Goal: Task Accomplishment & Management: Manage account settings

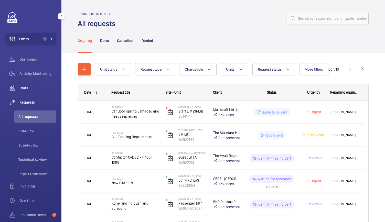
click at [27, 87] on span "Units" at bounding box center [37, 87] width 37 height 5
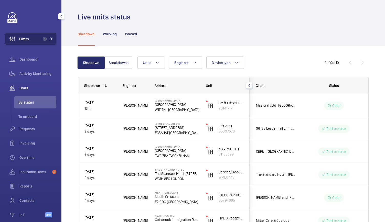
click at [41, 39] on span "1" at bounding box center [44, 39] width 6 height 4
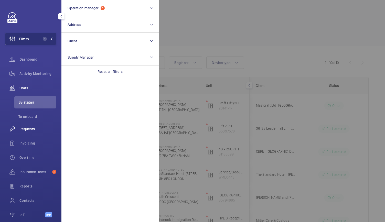
click at [28, 129] on span "Requests" at bounding box center [37, 128] width 37 height 5
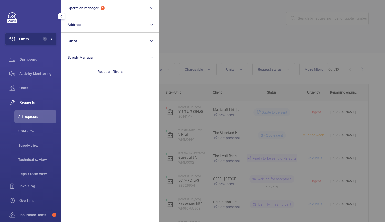
click at [203, 39] on div at bounding box center [351, 111] width 385 height 222
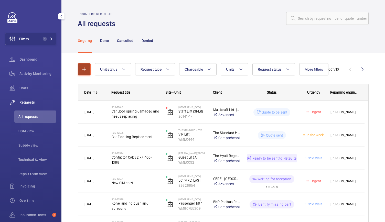
click at [81, 73] on button "button" at bounding box center [84, 69] width 13 height 12
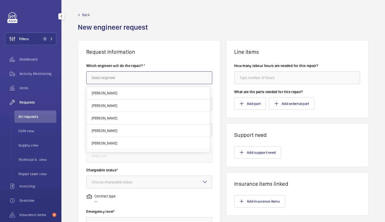
click at [112, 77] on input "text" at bounding box center [149, 77] width 126 height 13
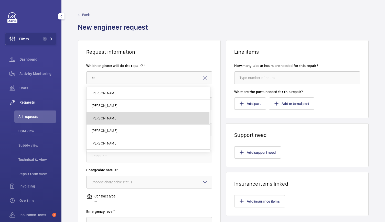
click at [109, 117] on span "[PERSON_NAME]" at bounding box center [105, 118] width 26 height 5
type input "[PERSON_NAME]"
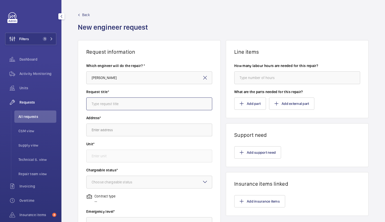
click at [108, 107] on input "text" at bounding box center [149, 103] width 126 height 13
click at [100, 129] on input "text" at bounding box center [149, 130] width 126 height 13
click at [132, 107] on input "Door Trim Damage" at bounding box center [149, 103] width 126 height 13
type input "Door Trim Damage"
click at [90, 130] on input "text" at bounding box center [149, 130] width 126 height 13
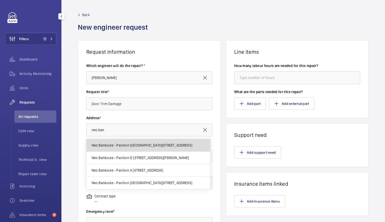
click at [106, 148] on mat-option "Neo Bankside - Pavilion [GEOGRAPHIC_DATA][STREET_ADDRESS]" at bounding box center [148, 145] width 124 height 13
type input "Neo Bankside - Pavilion [GEOGRAPHIC_DATA][STREET_ADDRESS]"
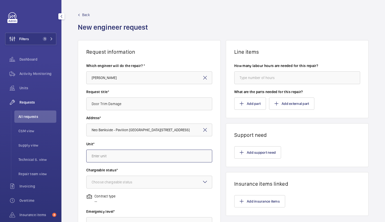
click at [101, 158] on input "text" at bounding box center [149, 156] width 126 height 13
click at [112, 171] on span "58629231 - Pavilion B - L1 North FF - 299809012" at bounding box center [130, 171] width 76 height 5
type input "58629231 - Pavilion B - L1 North FF - 299809012"
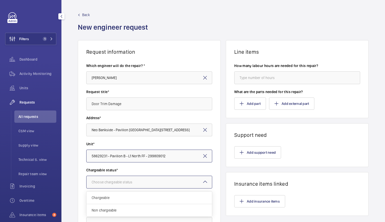
click at [112, 180] on div "Choose chargeable status" at bounding box center [118, 182] width 53 height 5
click at [109, 206] on div "Non chargeable" at bounding box center [148, 210] width 125 height 12
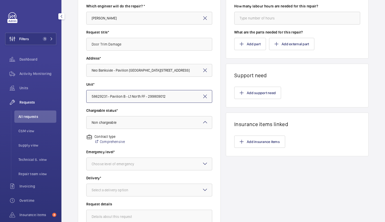
scroll to position [60, 0]
click at [114, 158] on div at bounding box center [148, 164] width 125 height 12
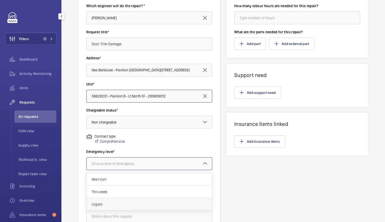
click at [101, 204] on span "Urgent" at bounding box center [149, 204] width 115 height 5
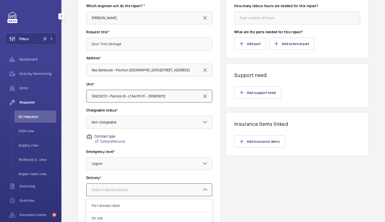
click at [104, 191] on div "Select a delivery option" at bounding box center [116, 189] width 49 height 5
click at [102, 212] on span "London office" at bounding box center [149, 212] width 115 height 5
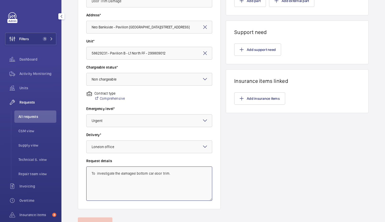
scroll to position [103, 0]
click at [175, 180] on textarea "To investigate the damaged bottom car door trim." at bounding box center [149, 183] width 126 height 34
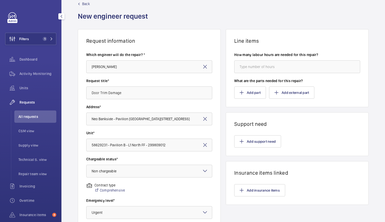
scroll to position [3, 0]
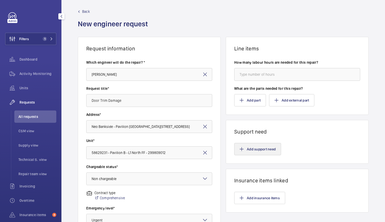
type textarea "To investigate the damaged bottom car door trim."
click at [236, 151] on button "Add support need" at bounding box center [257, 149] width 47 height 12
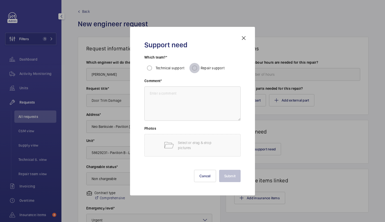
click at [198, 68] on input "Repair support" at bounding box center [194, 68] width 10 height 10
radio input "true"
click at [165, 106] on textarea at bounding box center [192, 103] width 96 height 34
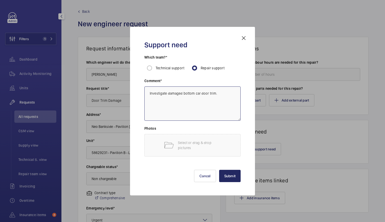
type textarea "Investigate damaged bottom car door trim."
click at [228, 175] on button "Submit" at bounding box center [230, 176] width 22 height 12
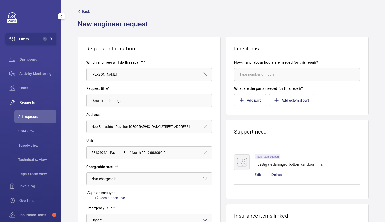
scroll to position [127, 0]
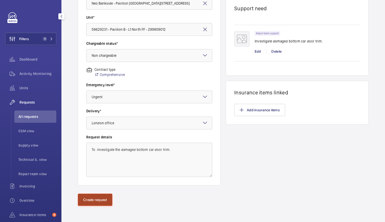
click at [100, 198] on button "Create request" at bounding box center [95, 200] width 35 height 12
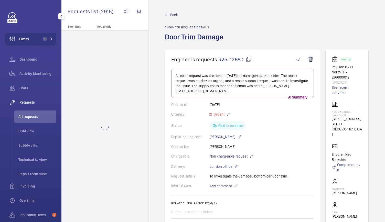
click at [231, 60] on span "R25-12660" at bounding box center [235, 59] width 34 height 6
click at [249, 58] on mat-icon at bounding box center [249, 59] width 6 height 6
click at [250, 102] on div "Created on: [DATE]" at bounding box center [242, 104] width 143 height 5
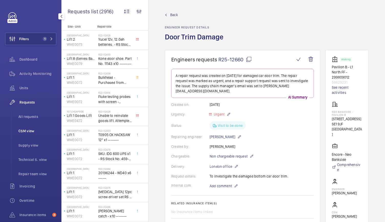
click at [24, 132] on span "CSM view" at bounding box center [37, 130] width 38 height 5
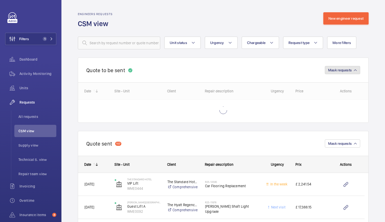
click at [354, 69] on mat-icon "button" at bounding box center [355, 70] width 3 height 3
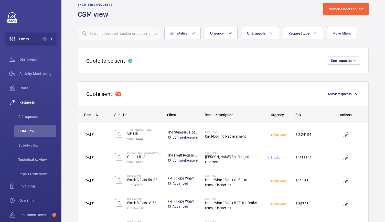
scroll to position [9, 0]
click at [328, 59] on button "See requests" at bounding box center [344, 61] width 32 height 8
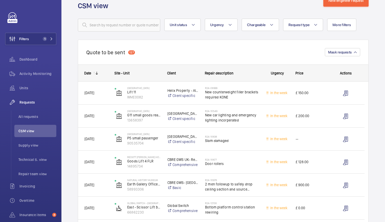
scroll to position [18, 0]
click at [96, 74] on mat-icon at bounding box center [97, 73] width 4 height 4
click at [30, 117] on span "All requests" at bounding box center [37, 116] width 38 height 5
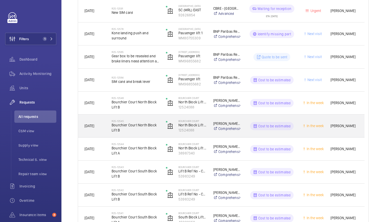
scroll to position [219, 0]
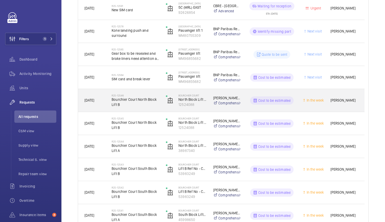
click at [153, 110] on div "R25-[STREET_ADDRESS]" at bounding box center [132, 100] width 54 height 23
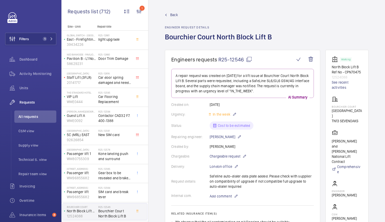
click at [176, 17] on span "Back" at bounding box center [174, 14] width 8 height 5
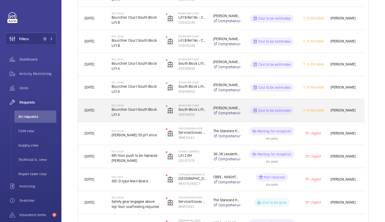
scroll to position [344, 0]
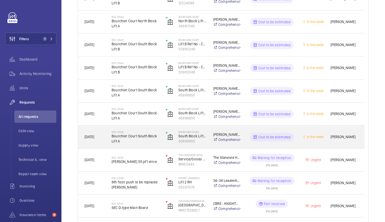
click at [144, 142] on span "Bourchier Court South Block Lift A" at bounding box center [136, 139] width 48 height 10
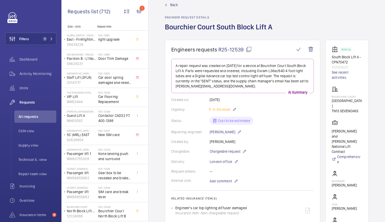
scroll to position [10, 0]
click at [172, 4] on span "Back" at bounding box center [174, 5] width 8 height 5
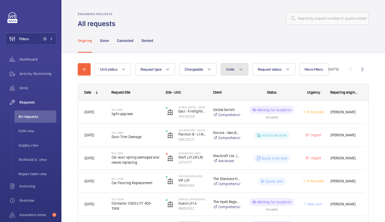
click at [238, 68] on button "Units" at bounding box center [234, 69] width 27 height 12
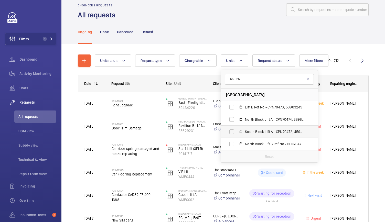
scroll to position [9, 0]
type input "bourch"
click at [232, 143] on input "North Block Lift B Ref No - CPN70475, 12524088" at bounding box center [231, 144] width 10 height 10
checkbox input "true"
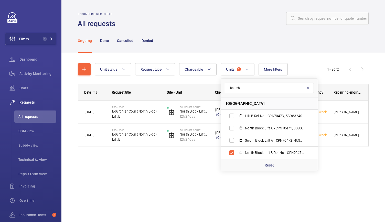
click at [214, 24] on div at bounding box center [243, 18] width 250 height 12
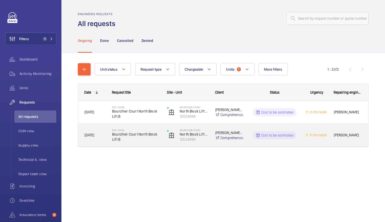
click at [94, 135] on span "[DATE]" at bounding box center [89, 135] width 10 height 4
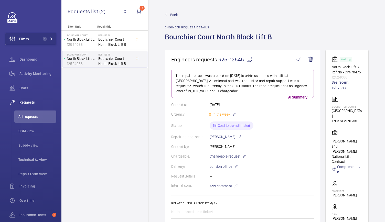
click at [281, 149] on div "Created by: [PERSON_NAME]" at bounding box center [242, 146] width 143 height 5
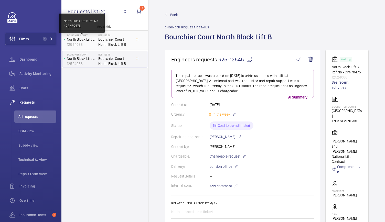
click at [89, 40] on p "North Block Lift B Ref No - CPN70475" at bounding box center [81, 39] width 29 height 5
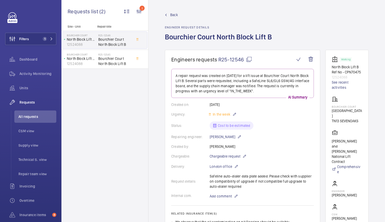
scroll to position [0, 7]
click at [170, 16] on span "Back" at bounding box center [174, 14] width 8 height 5
click at [165, 14] on link "Back" at bounding box center [220, 14] width 110 height 5
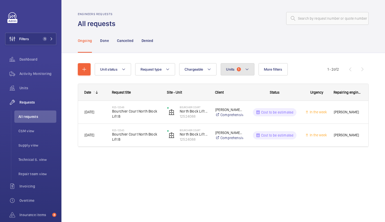
click at [241, 70] on button "Units 1" at bounding box center [238, 69] width 34 height 12
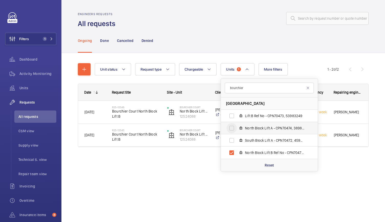
type input "bourchier"
click at [229, 130] on input "North Block Lift A - CPN70474, 38987340" at bounding box center [231, 128] width 10 height 10
checkbox input "true"
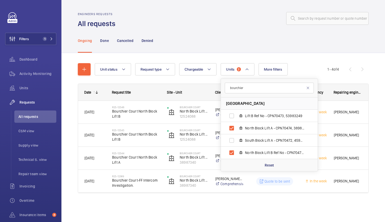
click at [160, 220] on div "Engineers requests All requests Ongoing Done Cancelled Denied Unit status Reque…" at bounding box center [222, 111] width 323 height 222
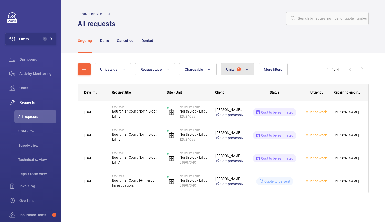
click at [240, 66] on button "Units 2" at bounding box center [238, 69] width 34 height 12
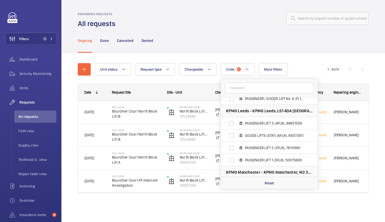
scroll to position [93, 0]
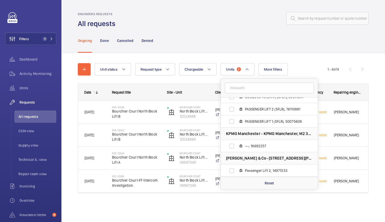
click at [252, 88] on input "text" at bounding box center [269, 88] width 89 height 11
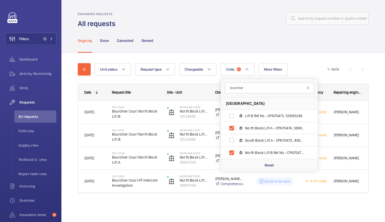
scroll to position [0, 0]
type input "bourchier"
click at [230, 142] on input "South Block Lift A - CPN70472, 45998650" at bounding box center [231, 140] width 10 height 10
checkbox input "true"
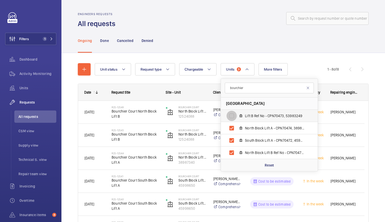
click at [231, 115] on input "Lift B Ref No - CPN70473, 53983249" at bounding box center [231, 116] width 10 height 10
checkbox input "true"
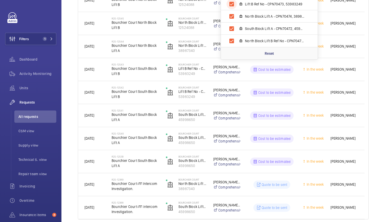
scroll to position [134, 0]
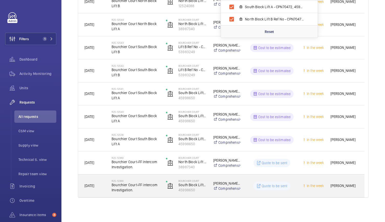
click at [94, 192] on div "[DATE]" at bounding box center [91, 186] width 27 height 16
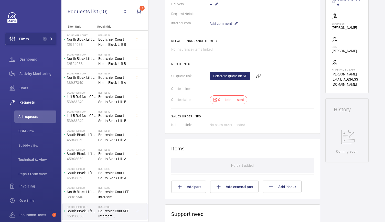
scroll to position [166, 0]
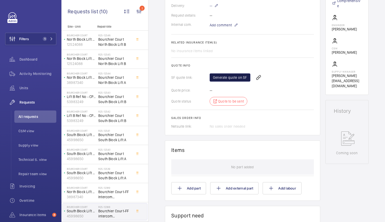
click at [223, 73] on link "Generate quote on SF" at bounding box center [230, 77] width 41 height 8
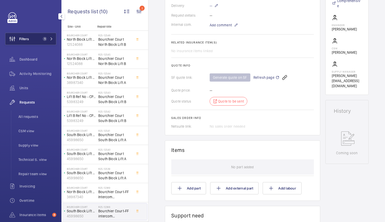
click at [54, 39] on button "Filters 1" at bounding box center [30, 39] width 51 height 12
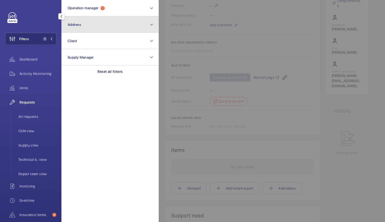
click at [101, 29] on button "Address" at bounding box center [109, 24] width 97 height 16
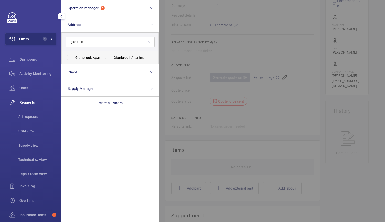
type input "glenbroo"
click at [91, 56] on span "Glenbroo k Apartments - [GEOGRAPHIC_DATA], [GEOGRAPHIC_DATA]" at bounding box center [110, 57] width 70 height 5
click at [74, 56] on input "Glenbroo k Apartments - [GEOGRAPHIC_DATA], [GEOGRAPHIC_DATA]" at bounding box center [69, 57] width 10 height 10
checkbox input "true"
click at [34, 72] on span "Activity Monitoring" at bounding box center [37, 73] width 37 height 5
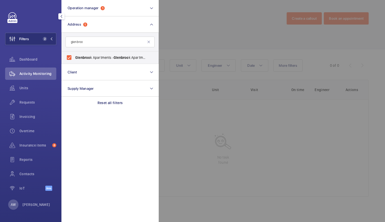
click at [231, 68] on div at bounding box center [351, 111] width 385 height 222
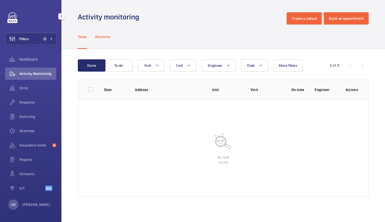
click at [105, 31] on div "Missions" at bounding box center [102, 37] width 15 height 24
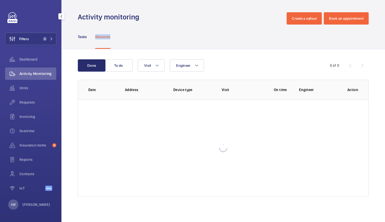
click at [105, 31] on div "Missions" at bounding box center [102, 37] width 15 height 24
click at [48, 39] on span "2" at bounding box center [47, 39] width 12 height 4
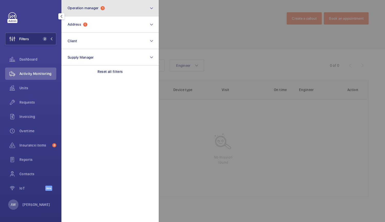
click at [112, 7] on button "Operation manager 1" at bounding box center [109, 8] width 97 height 16
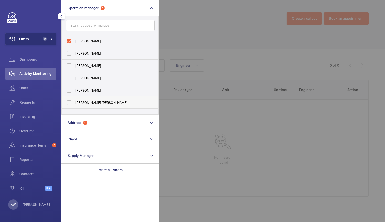
scroll to position [19, 0]
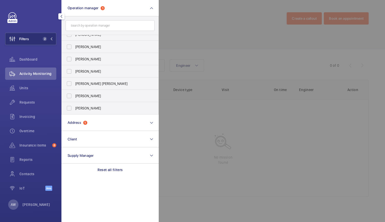
click at [200, 19] on div at bounding box center [351, 111] width 385 height 222
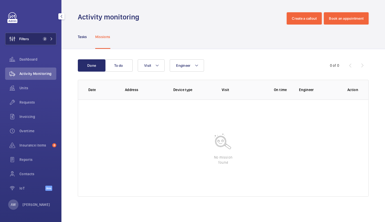
click at [40, 40] on button "Filters 2" at bounding box center [30, 39] width 51 height 12
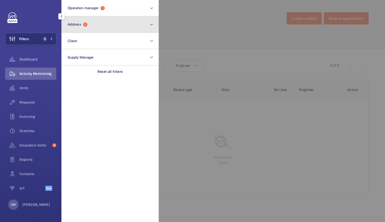
click at [74, 28] on button "Address 1" at bounding box center [109, 24] width 97 height 16
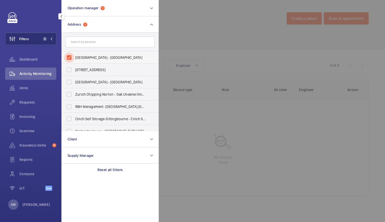
click at [69, 60] on input "[GEOGRAPHIC_DATA] - [GEOGRAPHIC_DATA]" at bounding box center [69, 57] width 10 height 10
checkbox input "false"
click at [20, 92] on div "Units" at bounding box center [30, 88] width 51 height 12
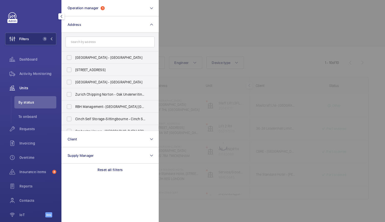
click at [174, 30] on div at bounding box center [351, 111] width 385 height 222
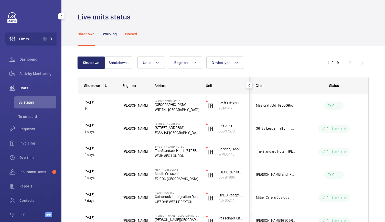
click at [127, 34] on p "Paused" at bounding box center [131, 33] width 12 height 5
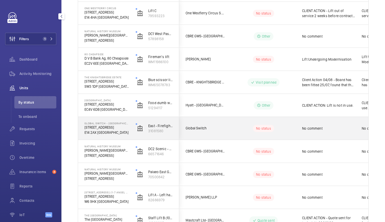
scroll to position [461, 0]
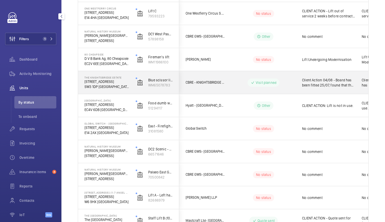
click at [126, 83] on p "[STREET_ADDRESS]" at bounding box center [106, 81] width 45 height 5
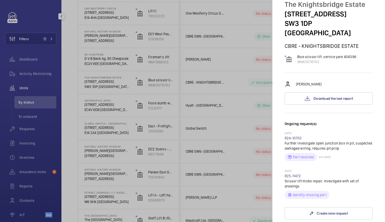
scroll to position [17, 0]
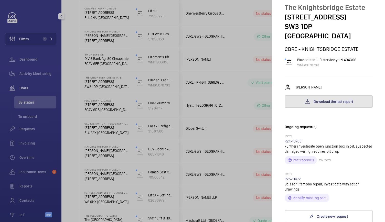
click at [300, 95] on button "Download the last report" at bounding box center [329, 101] width 88 height 12
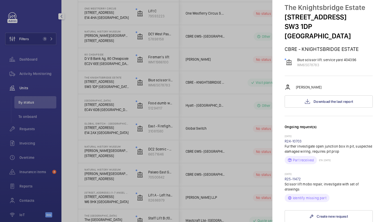
click at [16, 63] on div at bounding box center [192, 111] width 385 height 222
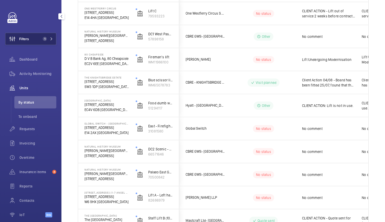
click at [40, 36] on button "Filters 1" at bounding box center [30, 39] width 51 height 12
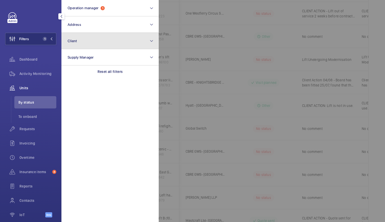
click at [85, 39] on button "Client" at bounding box center [109, 41] width 97 height 16
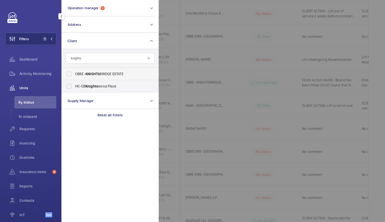
type input "knights"
click at [97, 72] on span "KNIGHTS" at bounding box center [92, 74] width 14 height 4
click at [74, 72] on input "CBRE - KNIGHTS BRIDGE ESTATE" at bounding box center [69, 74] width 10 height 10
checkbox input "true"
click at [221, 42] on div at bounding box center [351, 111] width 385 height 222
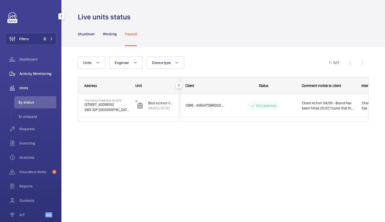
click at [32, 75] on span "Activity Monitoring" at bounding box center [37, 73] width 37 height 5
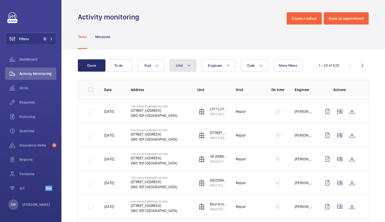
click at [174, 67] on button "Unit" at bounding box center [183, 65] width 27 height 12
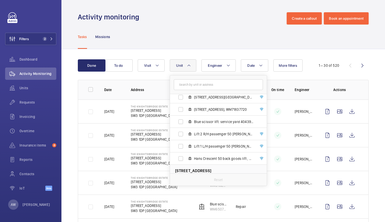
scroll to position [40, 0]
click at [199, 120] on span "Blue scissor lift. service yard 404396, WM65078783" at bounding box center [223, 121] width 59 height 5
click at [186, 120] on input "Blue scissor lift. service yard 404396, WM65078783" at bounding box center [181, 121] width 10 height 10
checkbox input "true"
click at [197, 31] on div "Tasks Missions" at bounding box center [223, 37] width 291 height 24
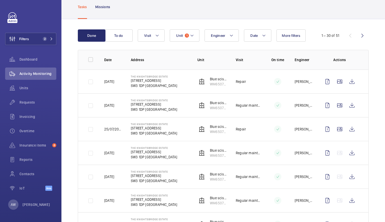
scroll to position [28, 0]
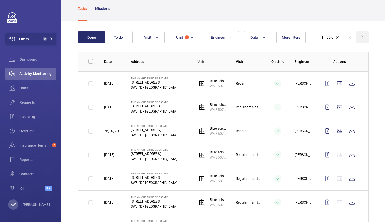
click at [358, 36] on wm-front-icon-button at bounding box center [362, 37] width 12 height 12
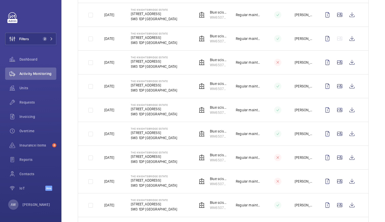
scroll to position [361, 0]
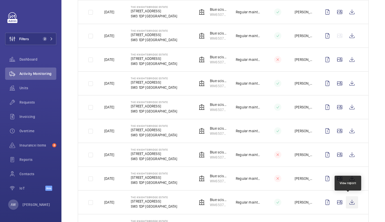
click at [349, 203] on wm-front-icon-button at bounding box center [352, 202] width 12 height 12
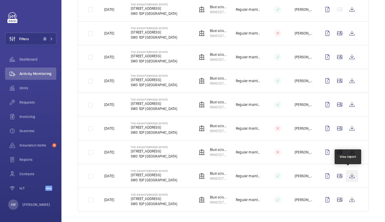
click at [347, 174] on wm-front-icon-button at bounding box center [352, 176] width 12 height 12
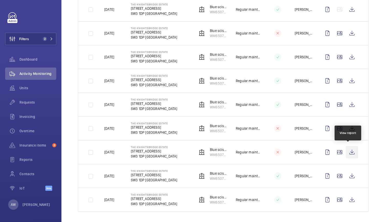
click at [347, 150] on wm-front-icon-button at bounding box center [352, 152] width 12 height 12
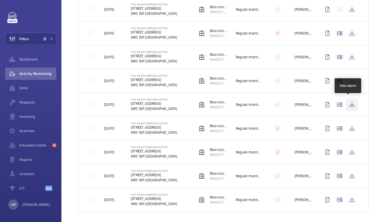
click at [351, 105] on wm-front-icon-button at bounding box center [352, 105] width 12 height 12
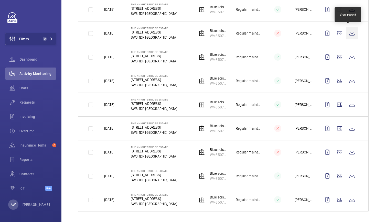
click at [347, 28] on wm-front-icon-button at bounding box center [352, 33] width 12 height 12
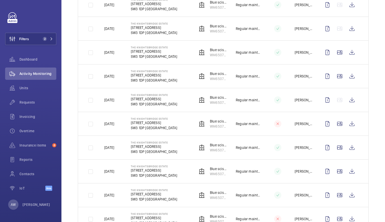
scroll to position [290, 0]
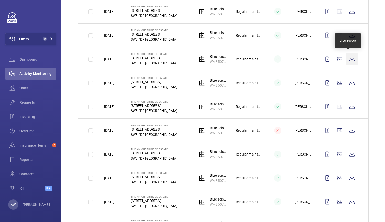
click at [353, 57] on wm-front-icon-button at bounding box center [352, 59] width 12 height 12
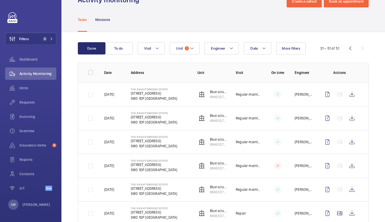
scroll to position [0, 0]
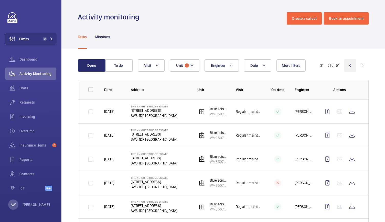
click at [346, 65] on wm-front-icon-button at bounding box center [350, 65] width 12 height 12
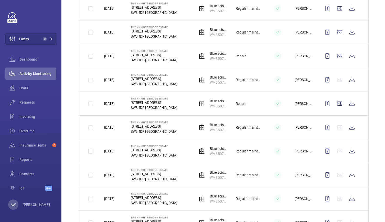
scroll to position [507, 0]
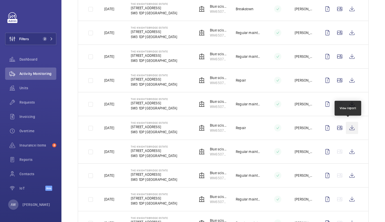
click at [347, 125] on wm-front-icon-button at bounding box center [352, 128] width 12 height 12
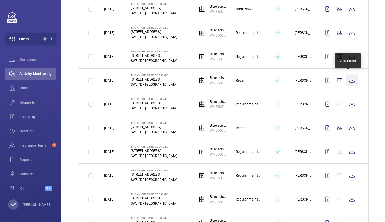
click at [349, 79] on wm-front-icon-button at bounding box center [352, 80] width 12 height 12
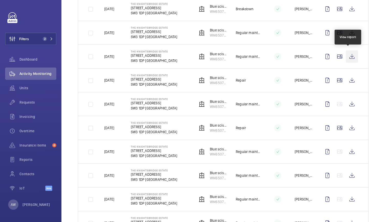
click at [350, 55] on wm-front-icon-button at bounding box center [352, 56] width 12 height 12
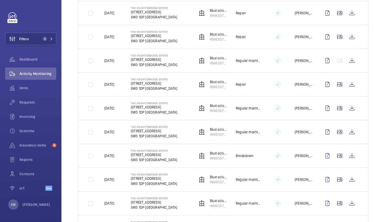
scroll to position [360, 0]
click at [351, 39] on wm-front-icon-button at bounding box center [352, 37] width 12 height 12
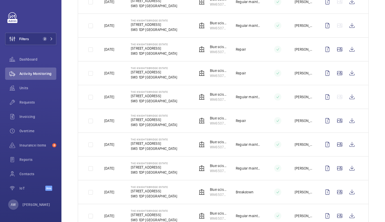
scroll to position [318, 0]
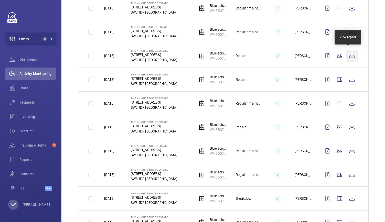
click at [349, 53] on wm-front-icon-button at bounding box center [352, 56] width 12 height 12
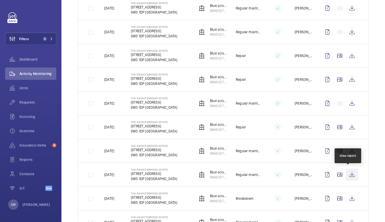
click at [350, 169] on wm-front-icon-button at bounding box center [352, 175] width 12 height 12
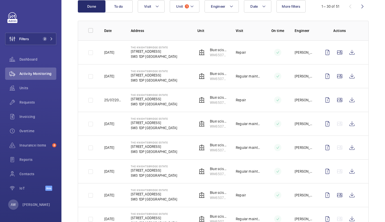
scroll to position [47, 0]
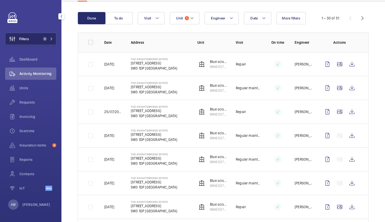
click at [32, 41] on button "Filters 2" at bounding box center [30, 39] width 51 height 12
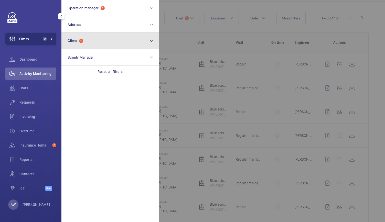
click at [80, 44] on button "Client 1" at bounding box center [109, 41] width 97 height 16
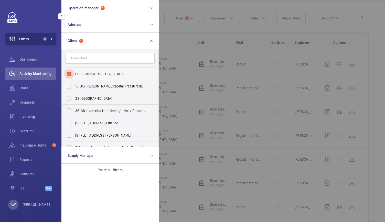
click at [72, 73] on input "CBRE - KNIGHTSBRIDGE ESTATE" at bounding box center [69, 74] width 10 height 10
checkbox input "false"
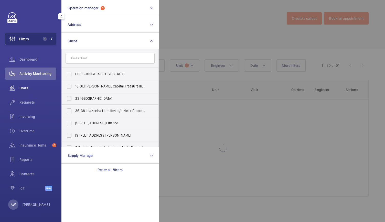
click at [23, 87] on span "Units" at bounding box center [37, 87] width 37 height 5
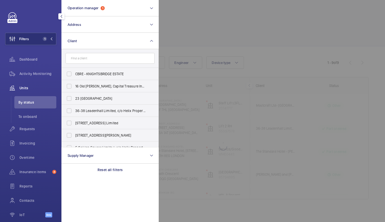
click at [260, 38] on div at bounding box center [351, 111] width 385 height 222
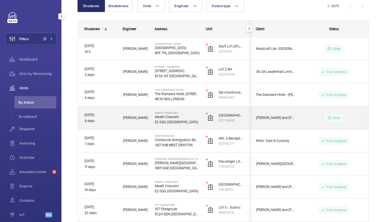
scroll to position [57, 0]
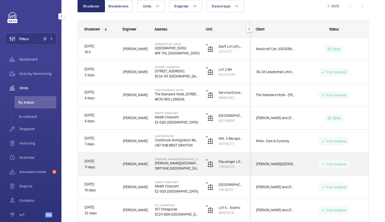
click at [146, 170] on div "[PERSON_NAME]" at bounding box center [132, 164] width 31 height 16
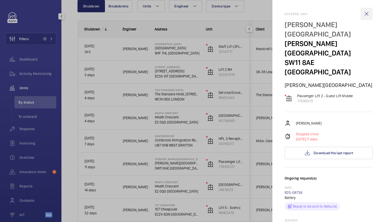
click at [364, 14] on wm-front-icon-button at bounding box center [366, 14] width 12 height 12
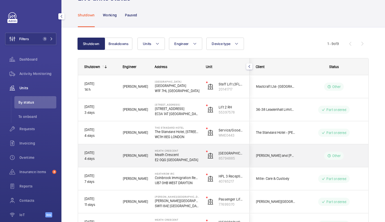
scroll to position [0, 0]
